Goal: Transaction & Acquisition: Purchase product/service

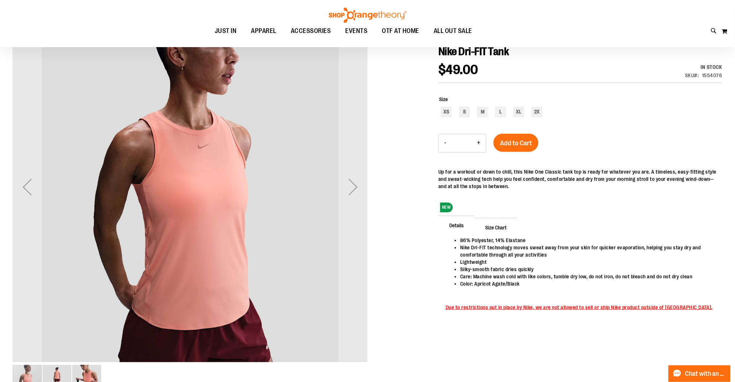
scroll to position [38, 0]
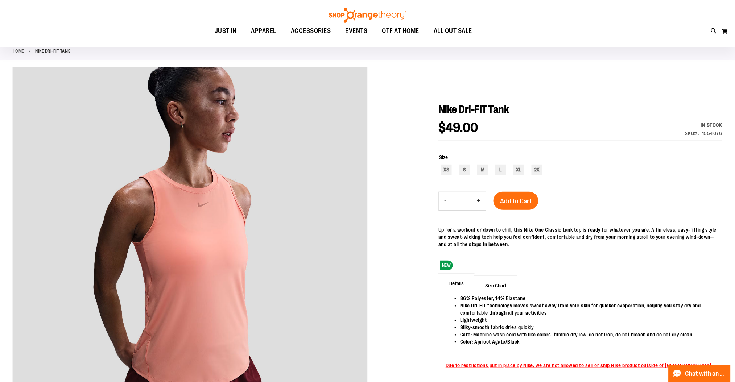
click at [95, 59] on div "Home Nike Dri-FIT Tank" at bounding box center [367, 51] width 735 height 18
click at [501, 169] on div "L" at bounding box center [500, 170] width 11 height 11
type input "***"
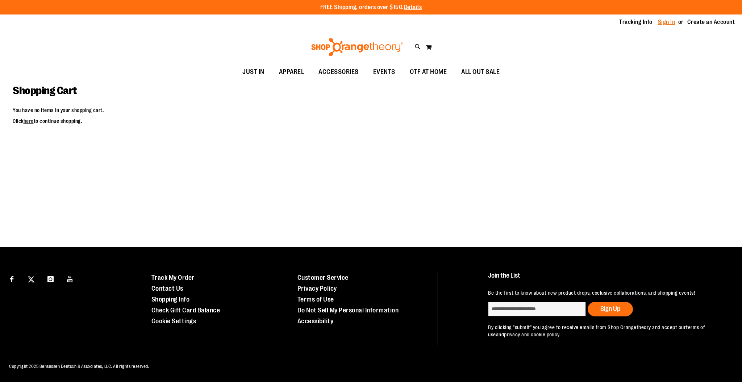
click at [666, 19] on link "Sign In" at bounding box center [666, 22] width 17 height 8
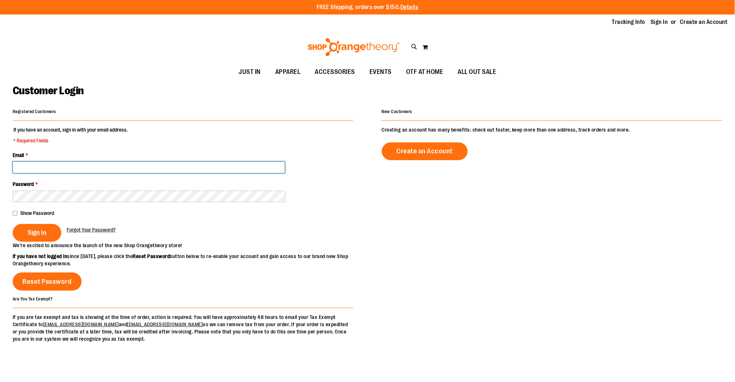
click at [223, 168] on input "Email *" at bounding box center [149, 168] width 272 height 12
type input "**********"
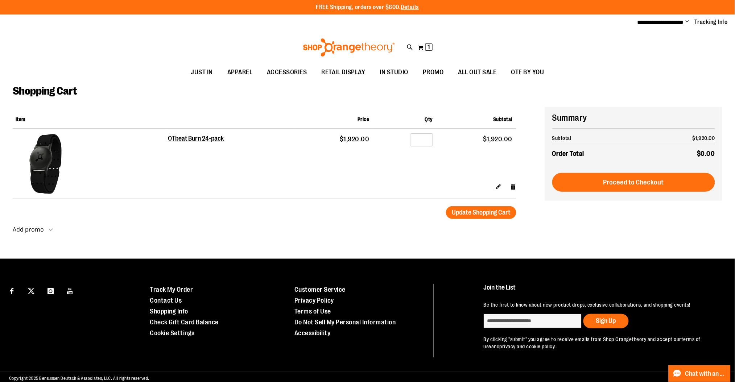
click at [581, 37] on div "Toggle Nav Search Popular Suggestions Advanced Search" at bounding box center [367, 47] width 735 height 33
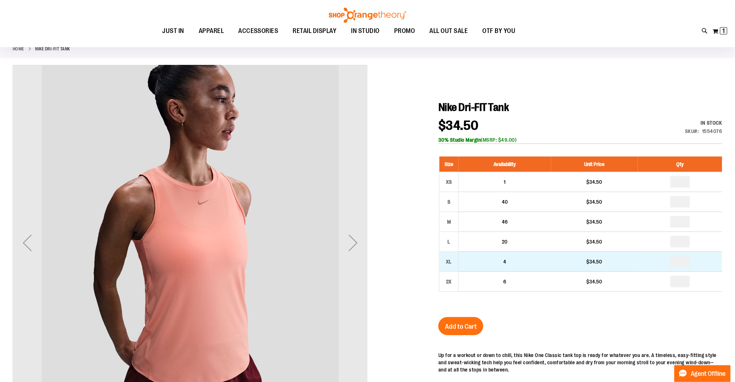
scroll to position [134, 0]
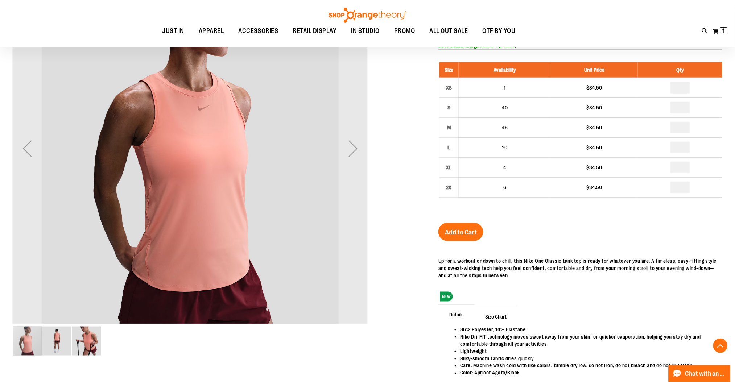
click at [374, 374] on div at bounding box center [367, 195] width 709 height 449
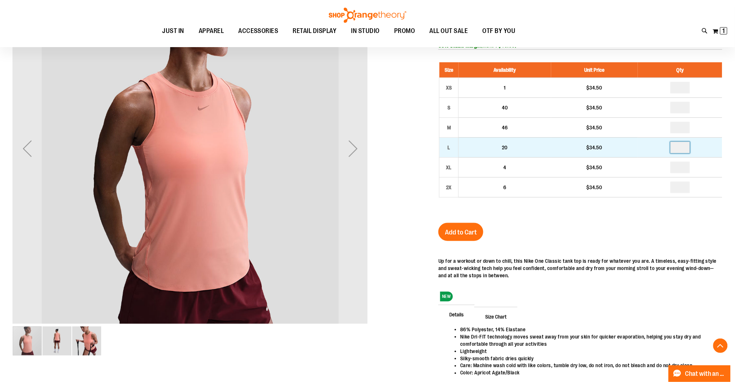
drag, startPoint x: 683, startPoint y: 149, endPoint x: 668, endPoint y: 149, distance: 14.9
click at [668, 149] on td at bounding box center [680, 147] width 84 height 20
type input "*"
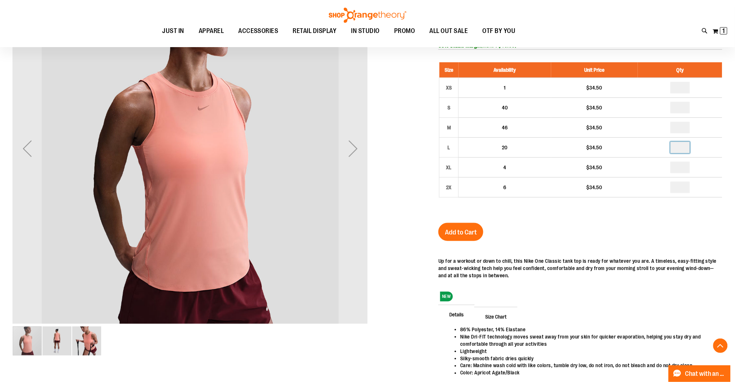
click at [679, 207] on div "Size Availability Unit Price Qty XS 1 $34.50 * S 40" at bounding box center [580, 135] width 284 height 161
click at [470, 232] on span "Add to Cart" at bounding box center [461, 232] width 32 height 8
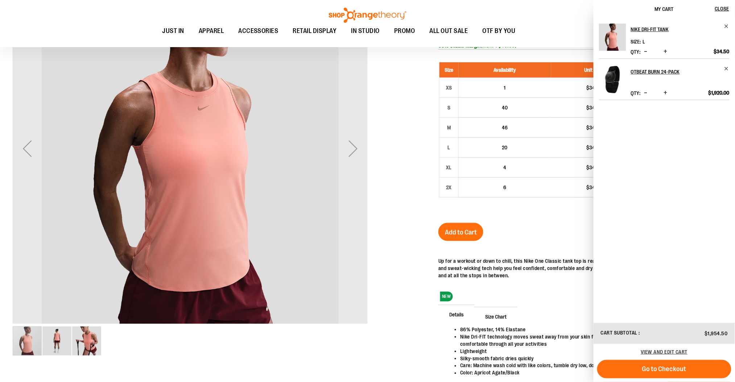
click at [541, 23] on ul "JUST IN JUST IN Balanced Basics New for Women New for Men New Accessories New B…" at bounding box center [338, 31] width 645 height 17
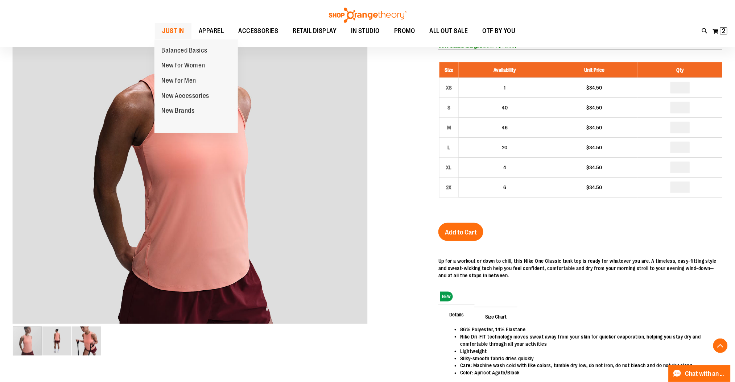
click at [162, 33] on span "JUST IN" at bounding box center [173, 31] width 22 height 16
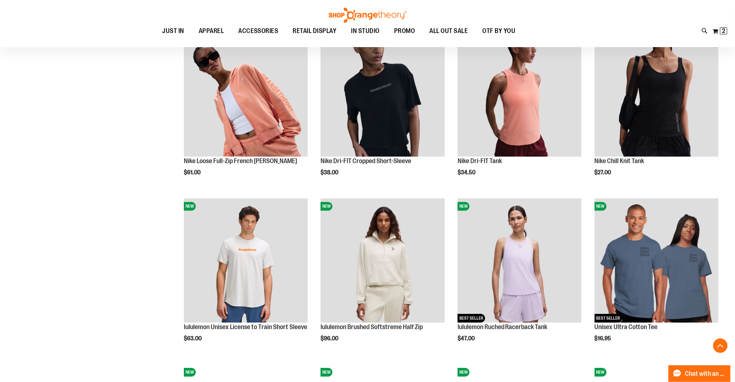
scroll to position [628, 0]
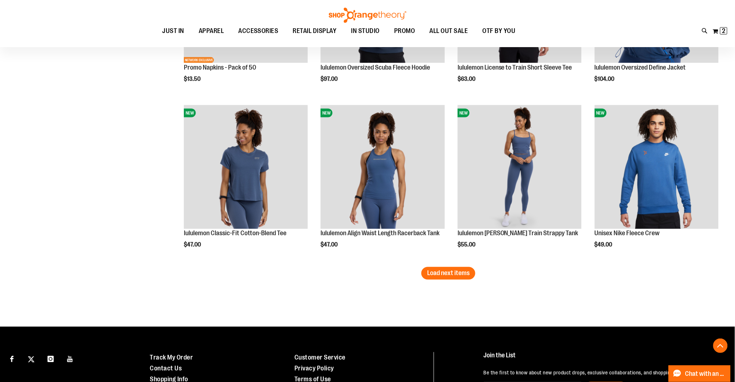
scroll to position [1401, 0]
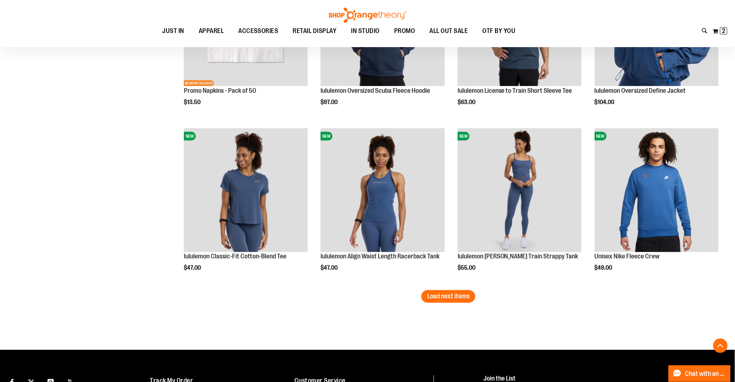
scroll to position [1353, 0]
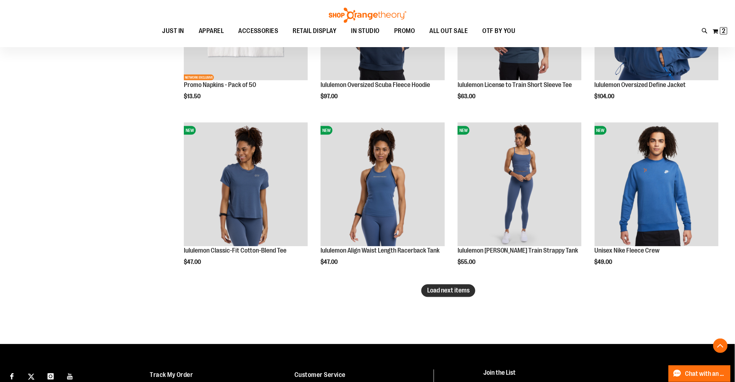
click at [447, 290] on span "Load next items" at bounding box center [448, 290] width 42 height 7
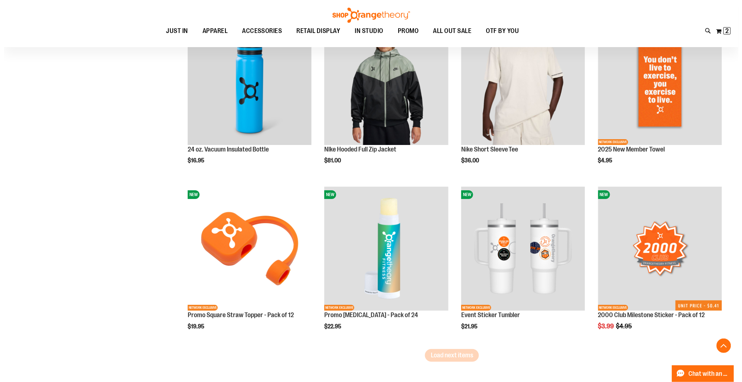
scroll to position [1884, 0]
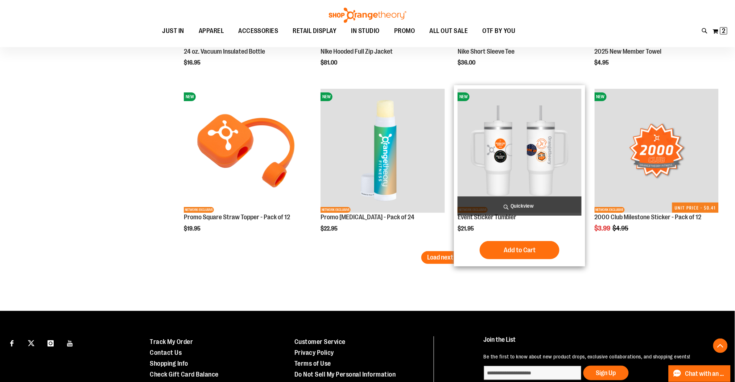
click at [544, 207] on span "Quickview" at bounding box center [519, 205] width 124 height 19
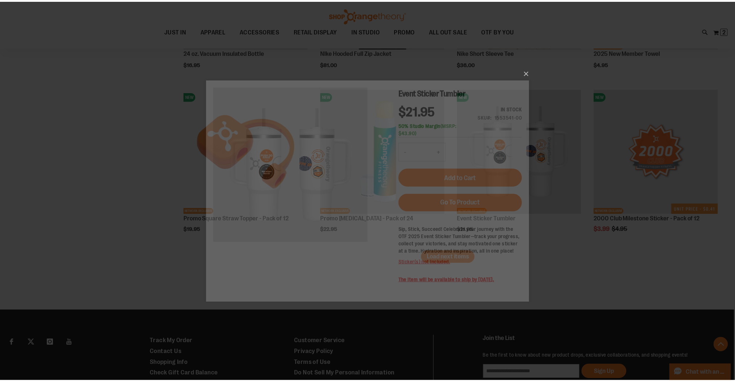
scroll to position [0, 0]
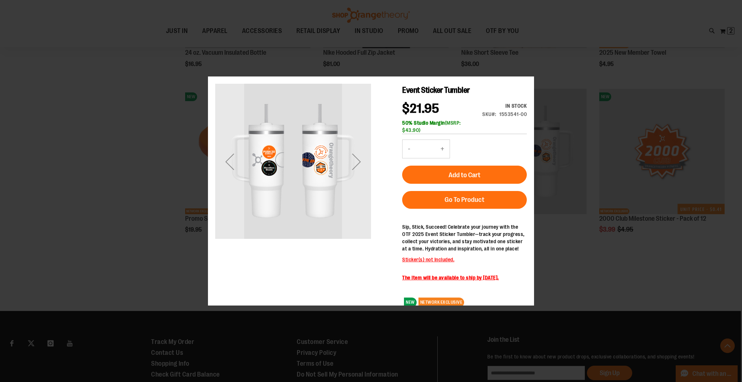
click at [529, 72] on div "×" at bounding box center [371, 191] width 742 height 382
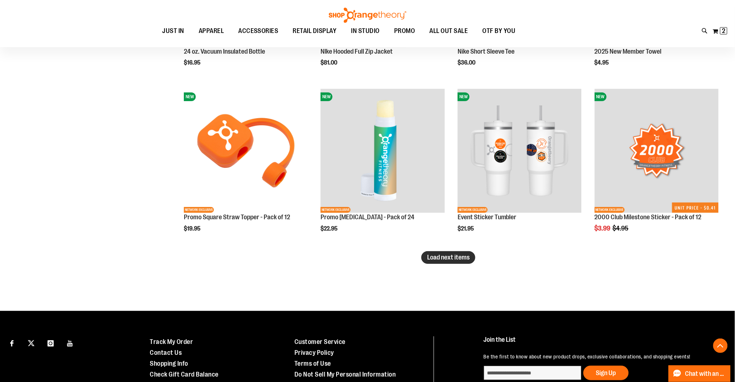
click at [437, 258] on span "Load next items" at bounding box center [448, 257] width 42 height 7
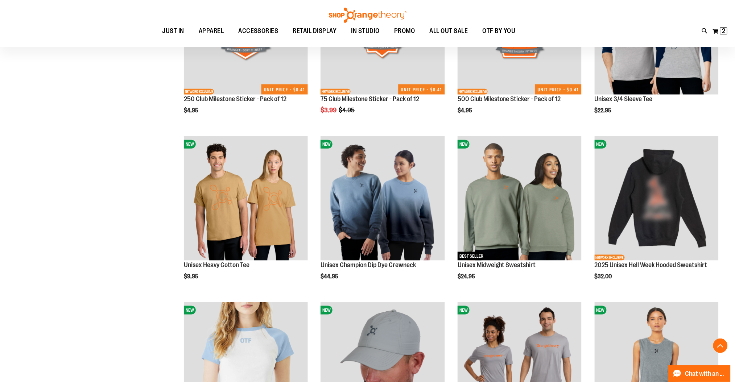
scroll to position [2174, 0]
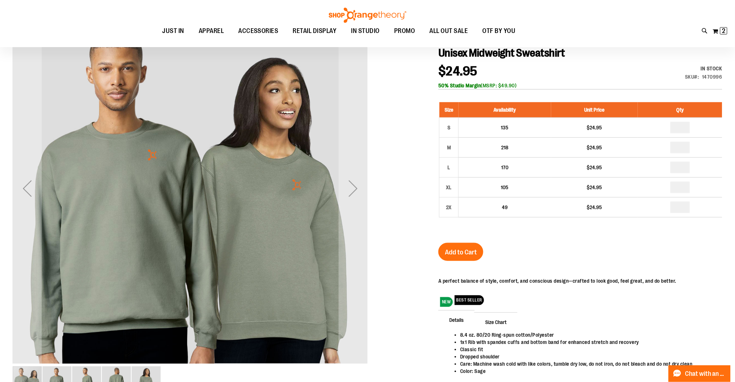
scroll to position [96, 0]
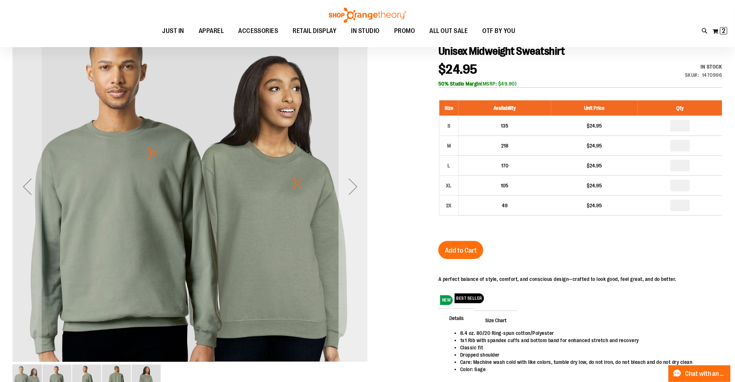
click at [352, 188] on div "Next" at bounding box center [353, 186] width 29 height 29
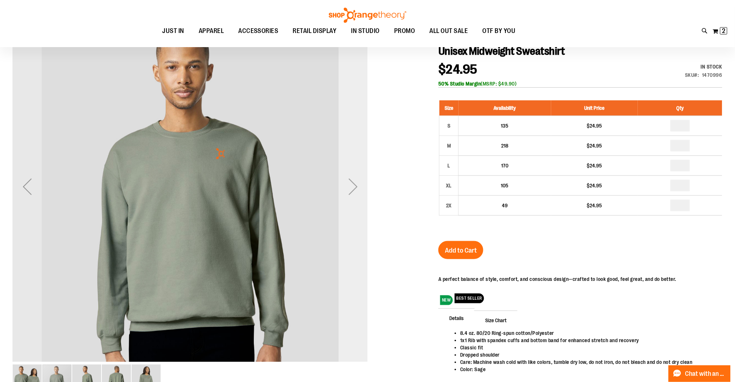
click at [352, 187] on div "Next" at bounding box center [353, 186] width 29 height 29
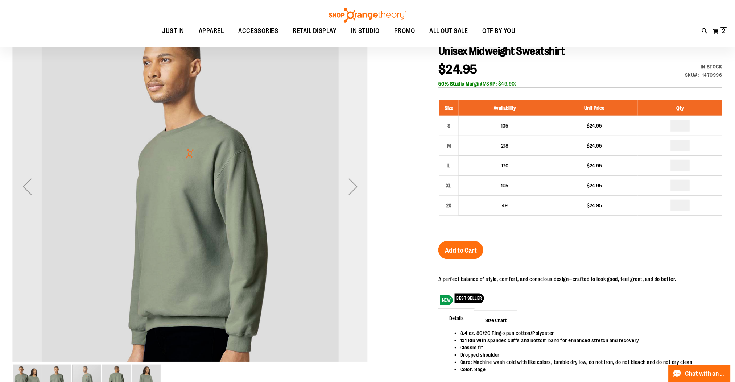
click at [352, 188] on div "Next" at bounding box center [353, 186] width 29 height 29
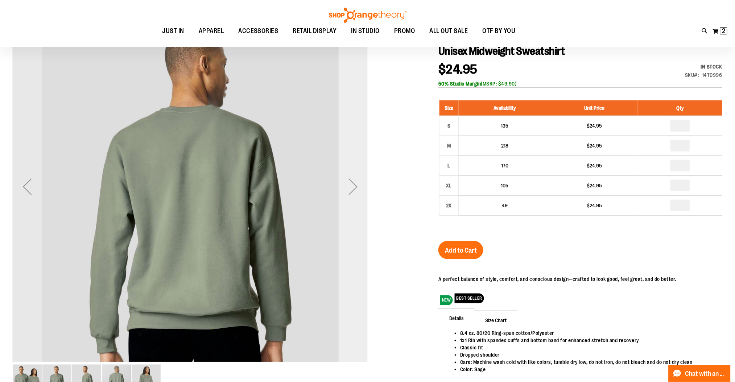
click at [353, 190] on div "Next" at bounding box center [353, 186] width 29 height 29
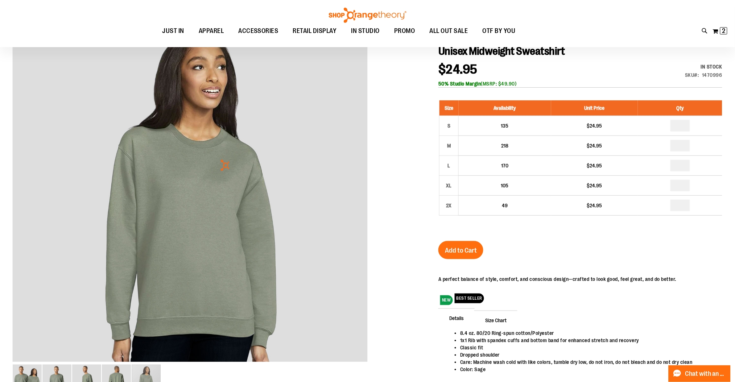
drag, startPoint x: 724, startPoint y: 30, endPoint x: 636, endPoint y: 14, distance: 90.0
click at [636, 14] on div "Toggle Nav Search Popular Suggestions Advanced Search" at bounding box center [367, 23] width 735 height 47
drag, startPoint x: 722, startPoint y: 29, endPoint x: 679, endPoint y: 7, distance: 48.3
click at [677, 7] on div "Toggle Nav Search Popular Suggestions Advanced Search" at bounding box center [367, 23] width 735 height 47
click at [721, 29] on span "2 2 items" at bounding box center [723, 30] width 7 height 7
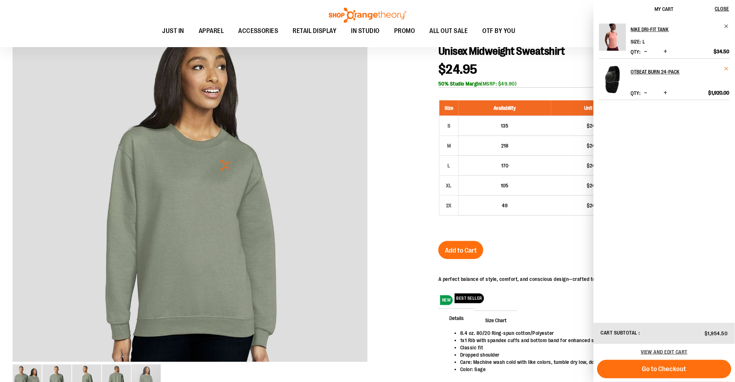
click at [726, 67] on span "Remove item" at bounding box center [726, 68] width 5 height 5
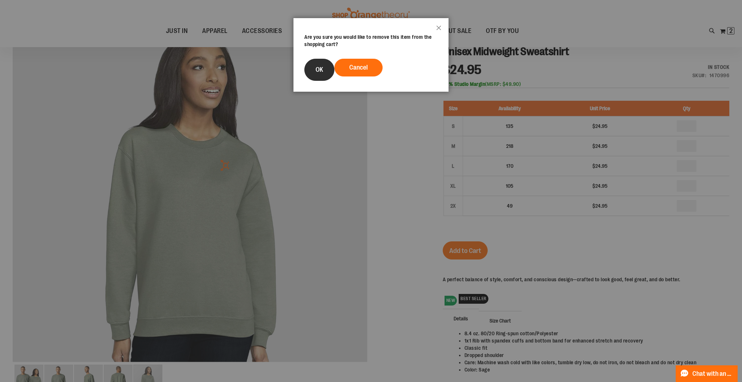
click at [319, 64] on button "OK" at bounding box center [319, 70] width 30 height 22
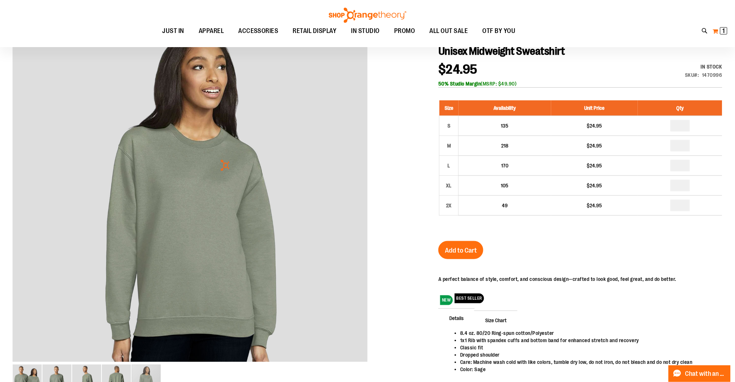
click at [721, 33] on span "1 1 items" at bounding box center [723, 30] width 7 height 7
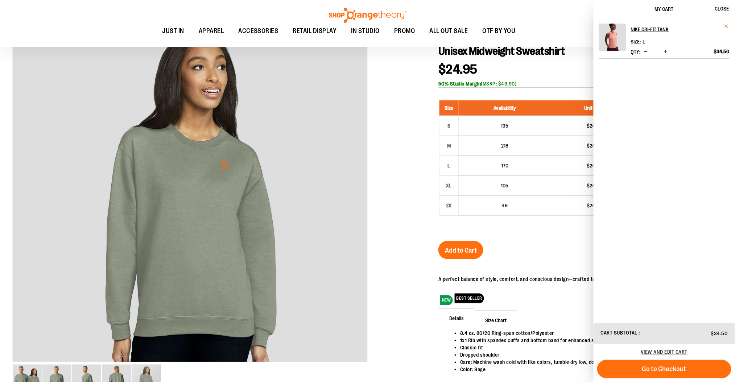
click at [727, 24] on span "Remove item" at bounding box center [726, 26] width 5 height 5
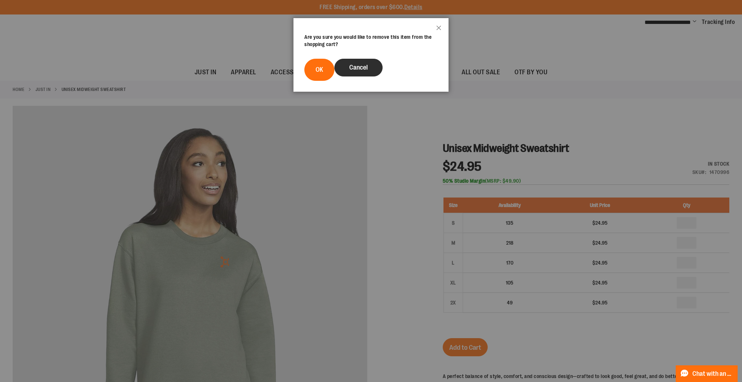
click at [358, 69] on span "Cancel" at bounding box center [358, 67] width 18 height 7
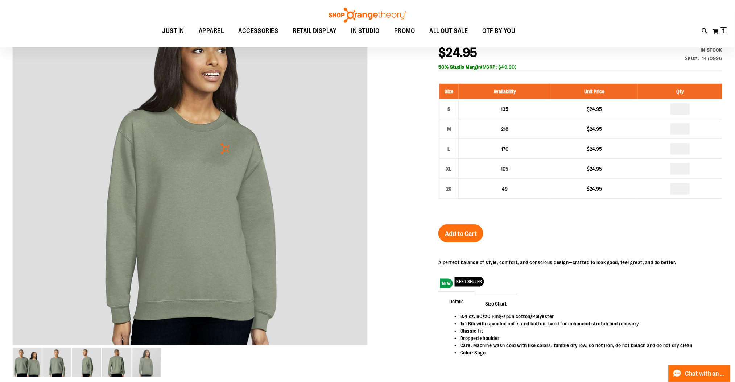
scroll to position [96, 0]
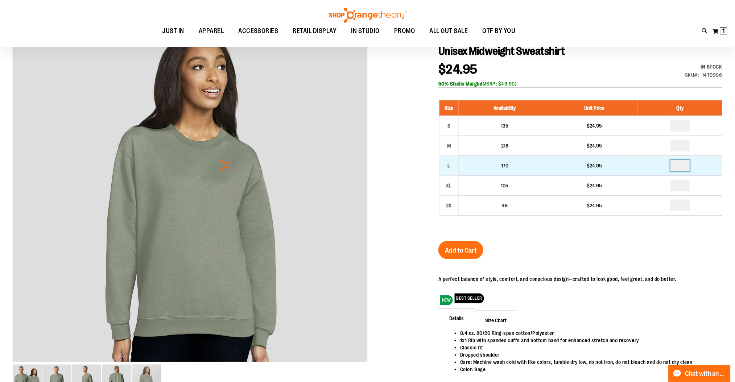
drag, startPoint x: 681, startPoint y: 163, endPoint x: 670, endPoint y: 163, distance: 11.6
click at [670, 163] on input "number" at bounding box center [680, 166] width 20 height 12
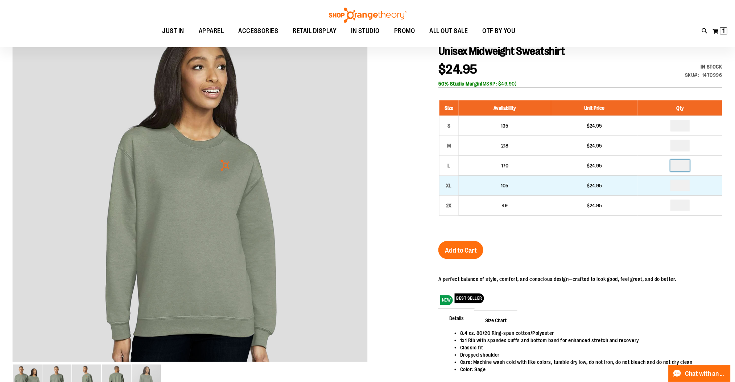
type input "*"
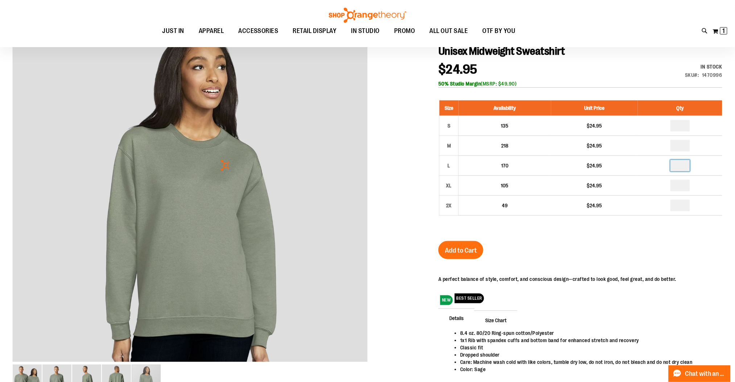
click at [679, 244] on div "Unisex Midweight Sweatshirt $24.95 In stock Only %1 left SKU 1470996 50% Studio…" at bounding box center [580, 224] width 284 height 358
click at [466, 249] on span "Add to Cart" at bounding box center [461, 250] width 32 height 8
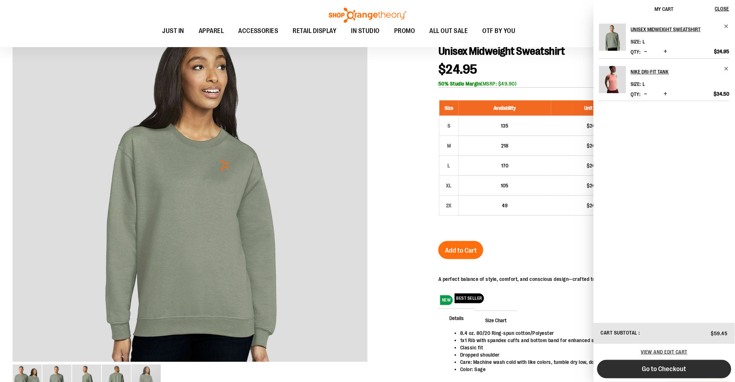
click at [660, 367] on span "Go to Checkout" at bounding box center [664, 369] width 44 height 8
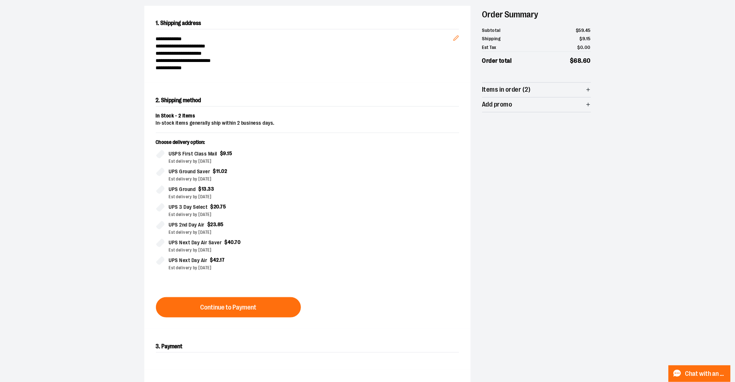
scroll to position [27, 0]
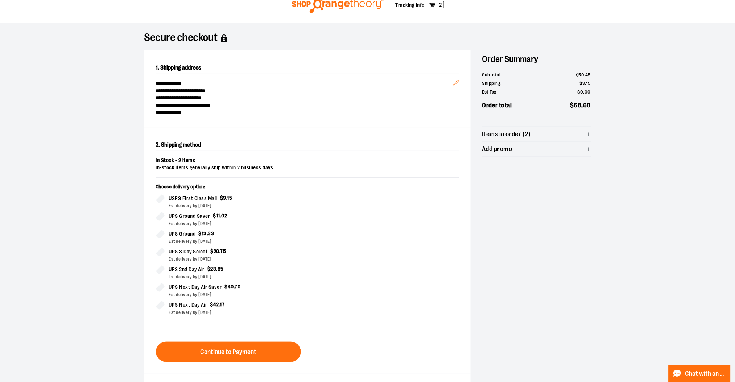
click at [324, 5] on img at bounding box center [338, 4] width 94 height 18
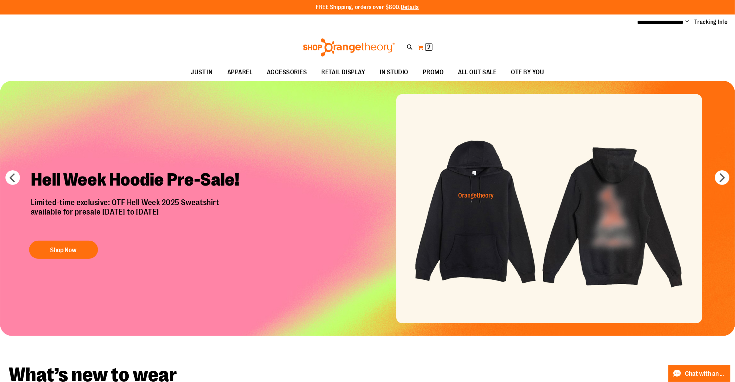
click at [421, 47] on button "My Cart 2 2 items" at bounding box center [425, 48] width 15 height 12
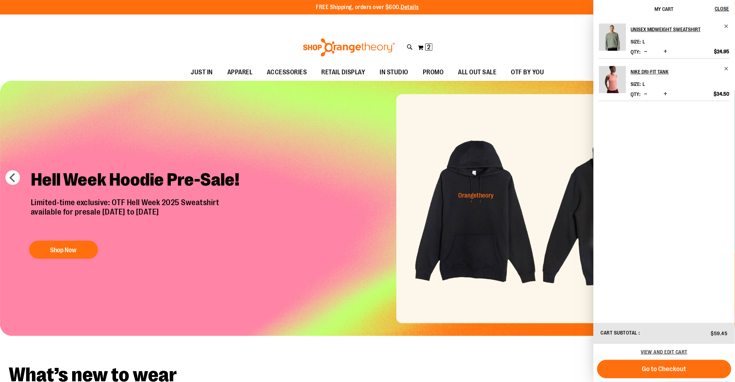
click at [646, 50] on span "Decrease product quantity" at bounding box center [645, 51] width 3 height 7
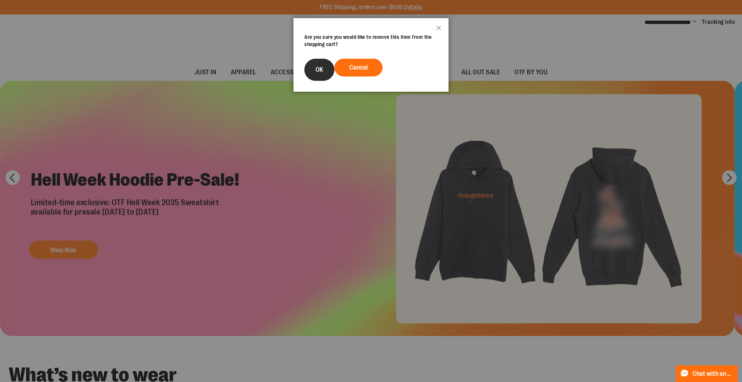
click at [329, 71] on button "OK" at bounding box center [319, 70] width 30 height 22
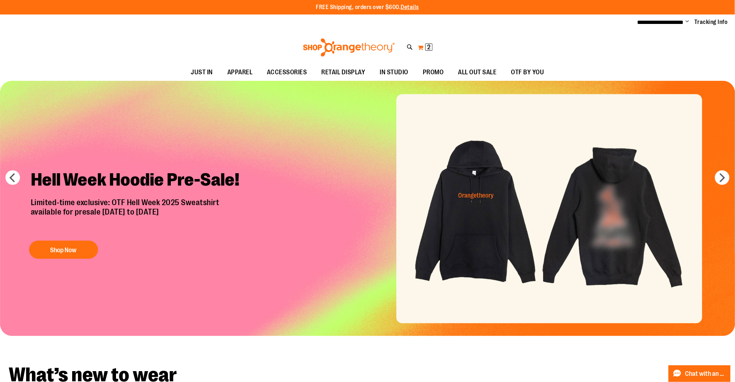
click at [424, 48] on button "My Cart 2 2 items" at bounding box center [425, 48] width 15 height 12
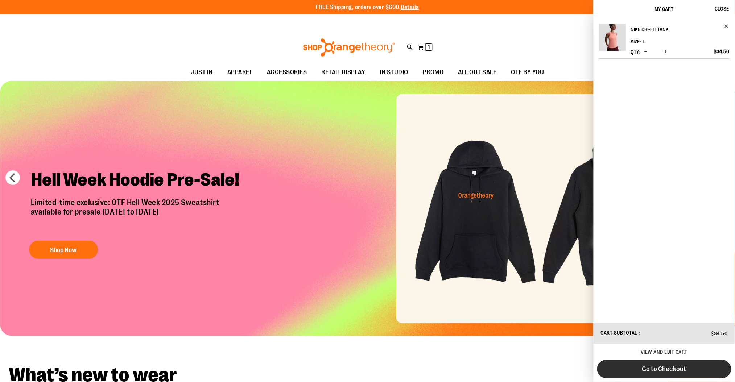
click at [671, 374] on button "Go to Checkout" at bounding box center [664, 369] width 134 height 18
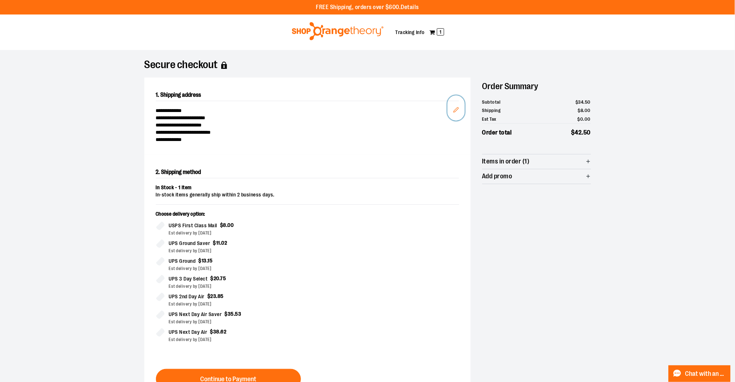
click at [456, 110] on icon "Edit" at bounding box center [456, 110] width 6 height 6
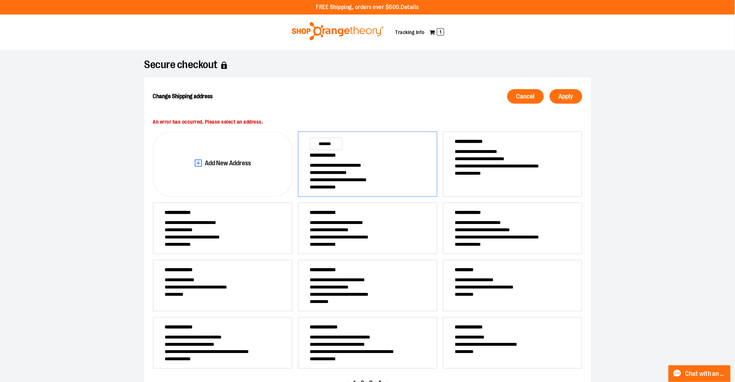
click at [361, 171] on span "**********" at bounding box center [367, 172] width 115 height 7
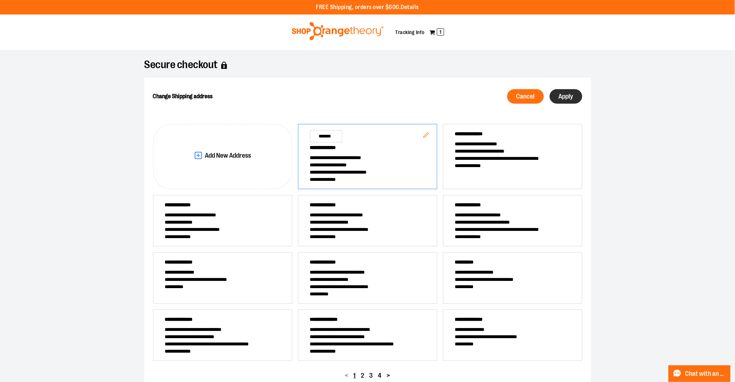
click at [559, 98] on span "Apply" at bounding box center [566, 96] width 14 height 7
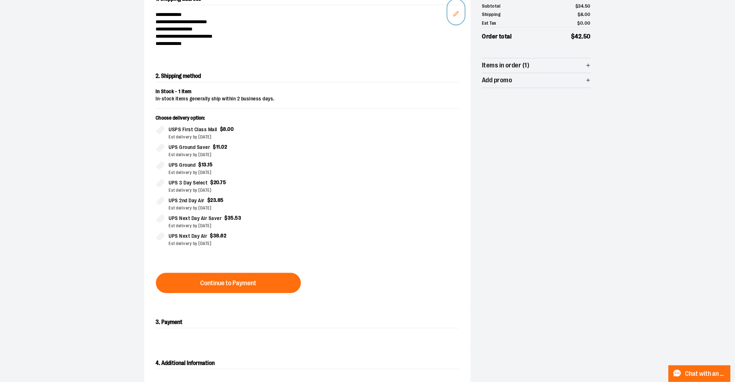
scroll to position [96, 0]
click at [288, 270] on form "In Stock - 1 item In-stock items generally ship within 2 business days. Choose …" at bounding box center [307, 190] width 303 height 205
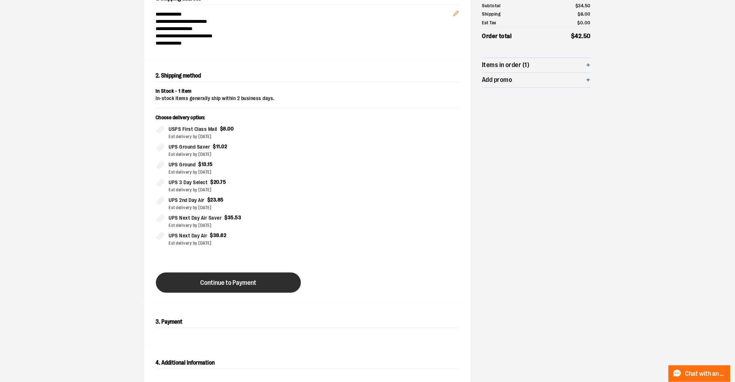
click at [280, 286] on button "Continue to Payment" at bounding box center [228, 283] width 145 height 20
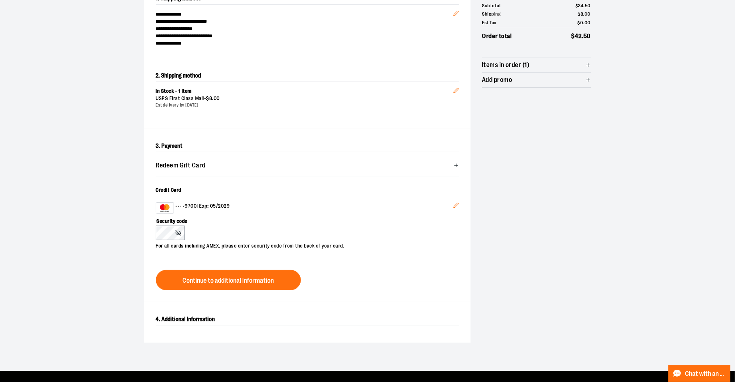
click at [451, 204] on button "Edit" at bounding box center [455, 207] width 17 height 20
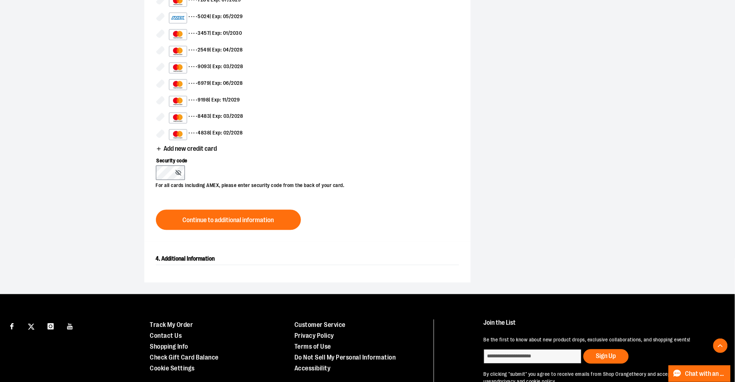
click at [182, 146] on span "Add new credit card" at bounding box center [190, 149] width 53 height 7
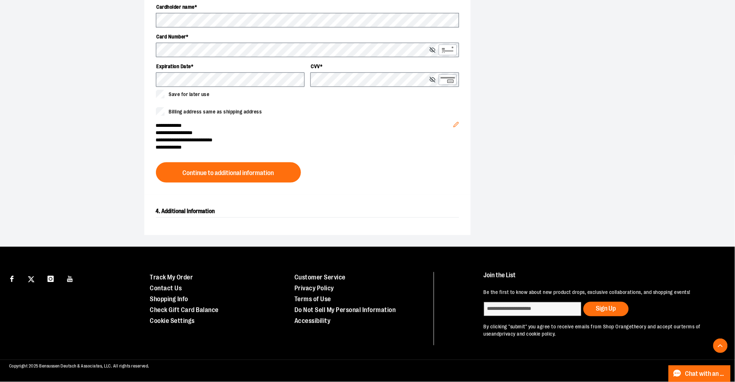
scroll to position [161, 0]
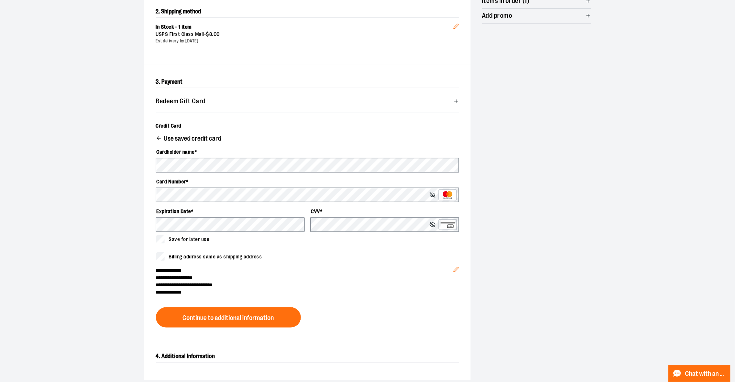
click at [463, 267] on button "Edit" at bounding box center [455, 267] width 17 height 25
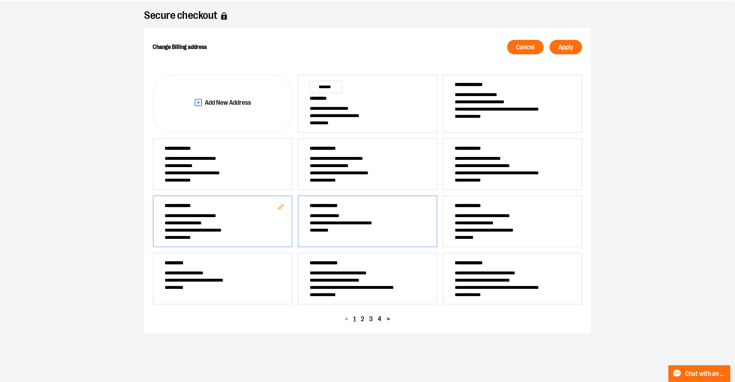
scroll to position [19, 0]
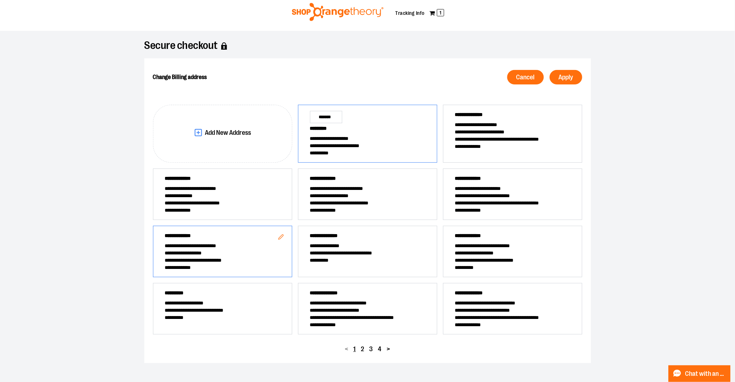
click at [359, 151] on span "**********" at bounding box center [367, 152] width 115 height 7
click at [560, 79] on span "Apply" at bounding box center [566, 77] width 14 height 7
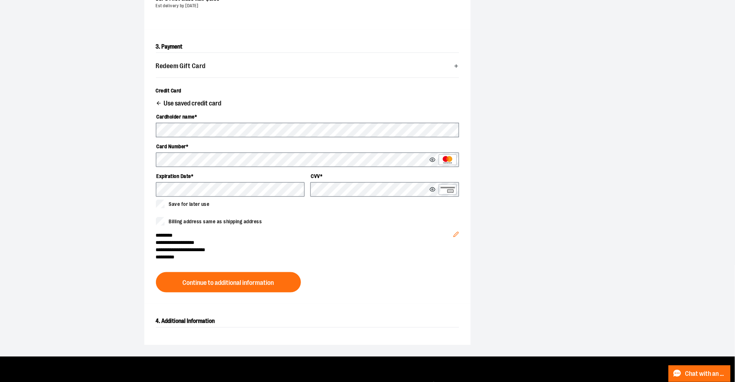
scroll to position [212, 0]
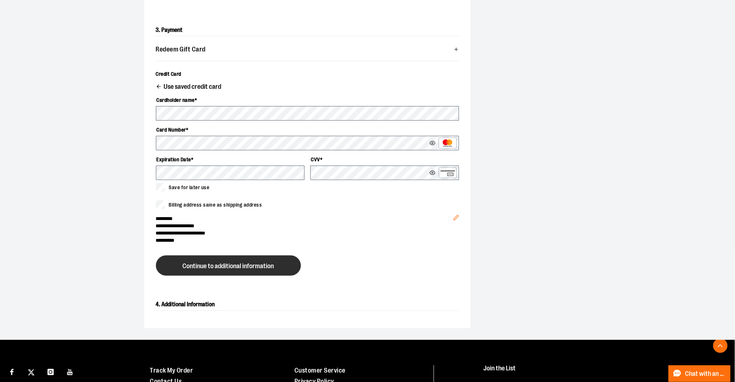
click at [255, 269] on span "Continue to additional information" at bounding box center [228, 266] width 91 height 7
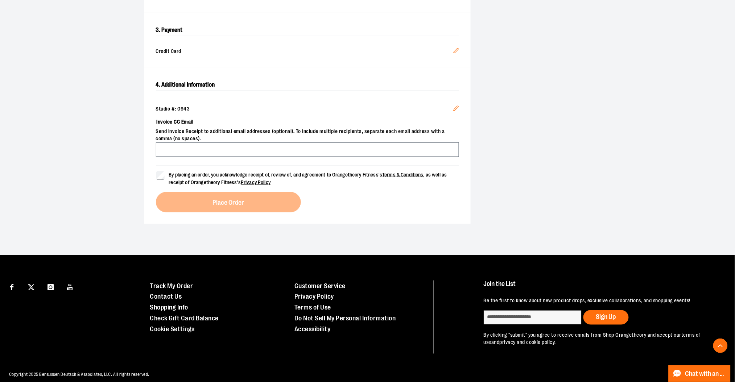
click at [457, 110] on icon "Edit" at bounding box center [456, 108] width 6 height 6
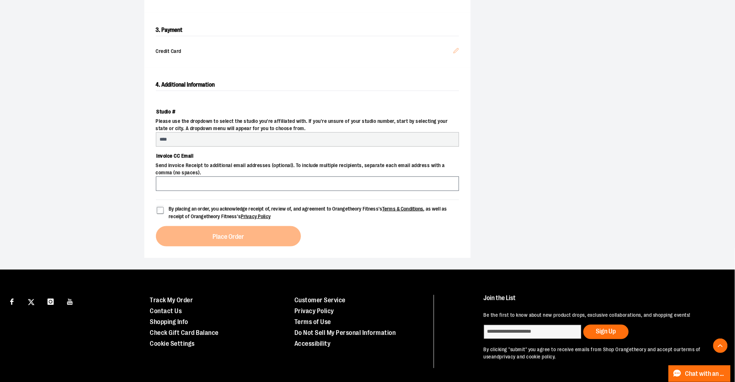
click at [326, 141] on input "****" at bounding box center [307, 139] width 303 height 14
select select "***"
select select "**********"
select select "****"
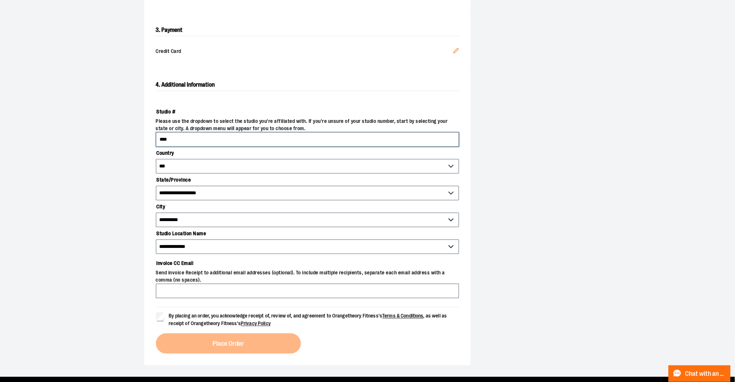
click at [312, 136] on input "****" at bounding box center [307, 139] width 303 height 14
type input "****"
click at [96, 188] on section "**********" at bounding box center [367, 107] width 735 height 539
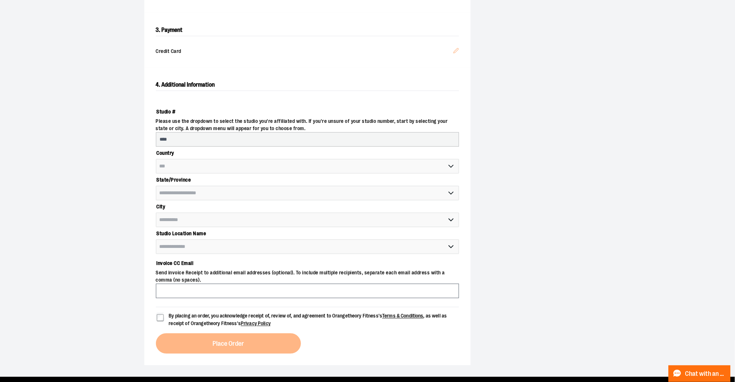
select select "********"
select select "*******"
select select "****"
click at [238, 294] on input "Invoice CC Email" at bounding box center [307, 291] width 303 height 14
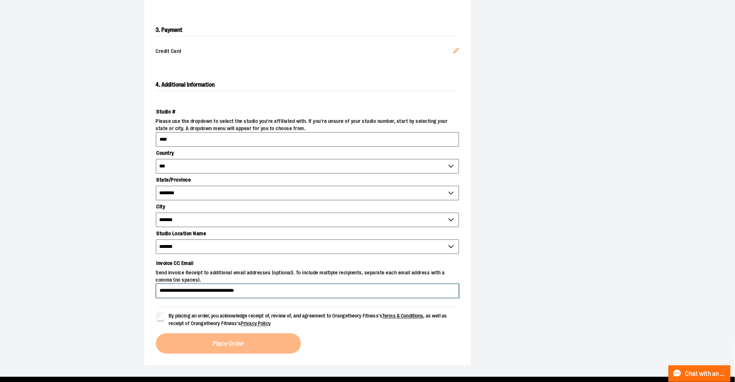
type input "**********"
click at [336, 338] on div "By placing an order, you acknowledge receipt of, review of, and agreement to Or…" at bounding box center [307, 330] width 303 height 47
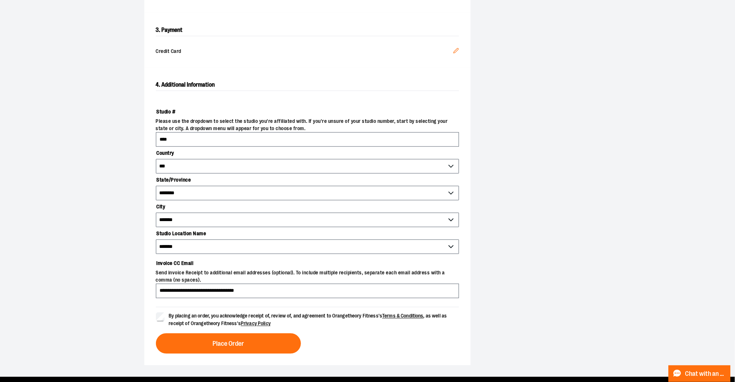
click at [220, 346] on span "Place Order" at bounding box center [228, 344] width 32 height 7
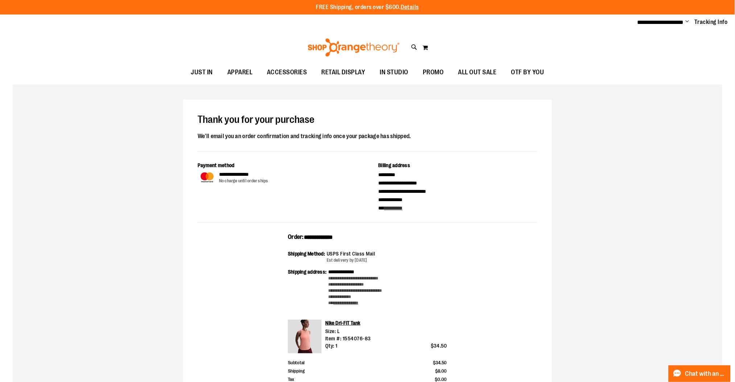
click at [105, 186] on div "**********" at bounding box center [367, 310] width 709 height 452
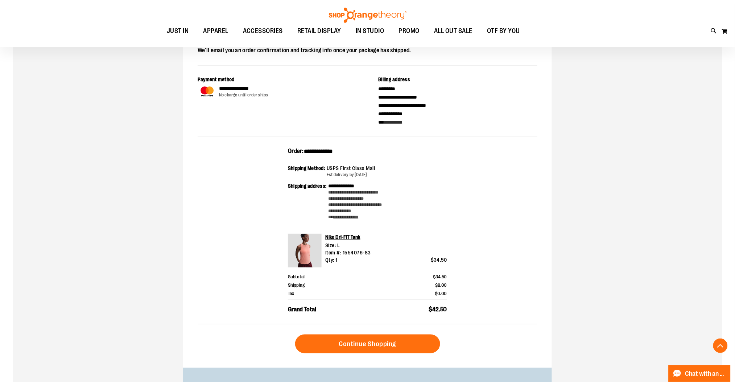
scroll to position [144, 0]
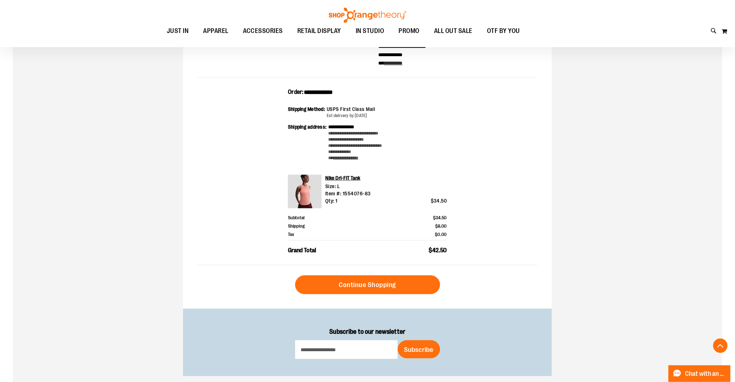
drag, startPoint x: 99, startPoint y: 186, endPoint x: 244, endPoint y: 50, distance: 199.0
click at [99, 184] on div "**********" at bounding box center [367, 165] width 709 height 452
